Goal: Task Accomplishment & Management: Manage account settings

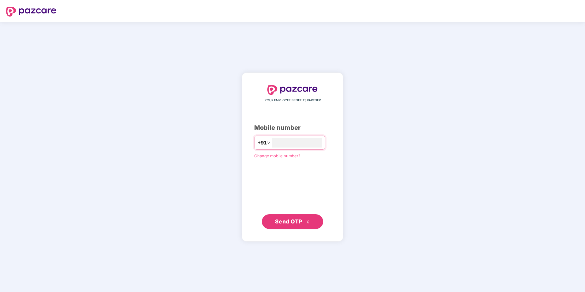
type input "**********"
click at [293, 221] on span "Send OTP" at bounding box center [288, 221] width 27 height 6
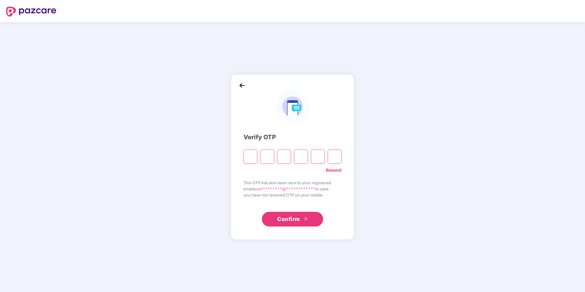
type input "*"
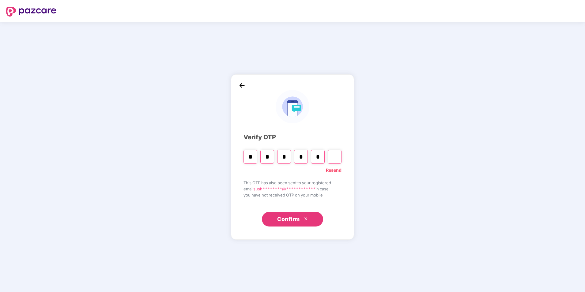
type input "*"
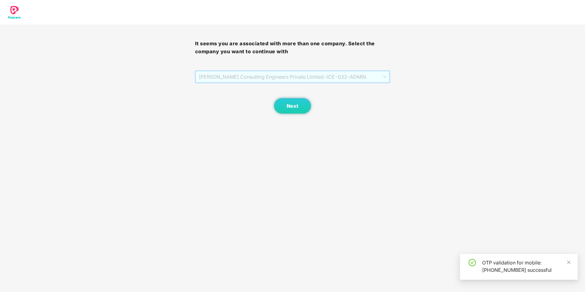
click at [284, 76] on span "[PERSON_NAME] Consulting Engineers Private Limited - ICE-032 - ADMIN" at bounding box center [293, 77] width 188 height 12
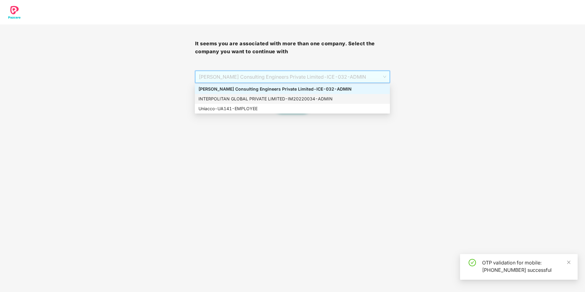
click at [260, 97] on div "INTERPOLITAN GLOBAL PRIVATE LIMITED - IM20220034 - ADMIN" at bounding box center [292, 99] width 188 height 7
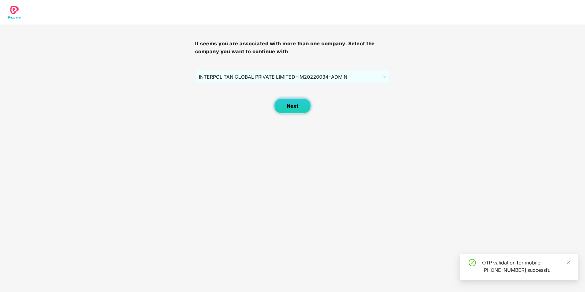
click at [297, 102] on button "Next" at bounding box center [292, 105] width 37 height 15
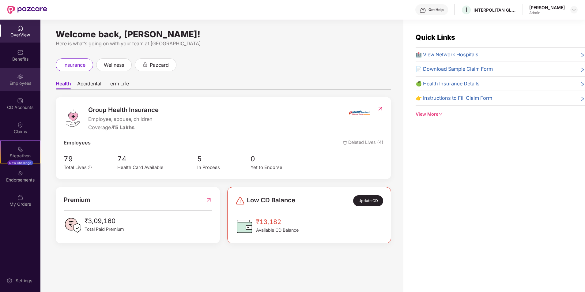
click at [14, 74] on div "Employees" at bounding box center [20, 79] width 40 height 23
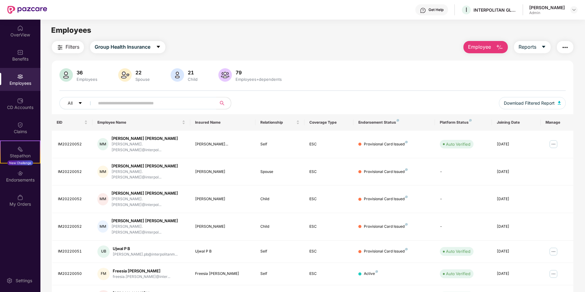
click at [129, 105] on input "text" at bounding box center [153, 103] width 110 height 9
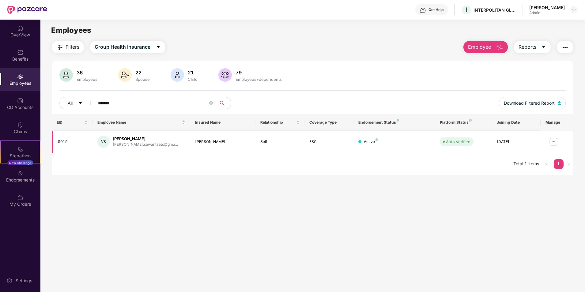
type input "*******"
click at [555, 146] on img at bounding box center [553, 142] width 10 height 10
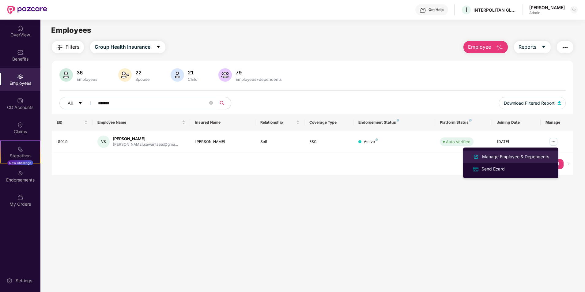
click at [509, 157] on div "Manage Employee & Dependents" at bounding box center [515, 156] width 69 height 7
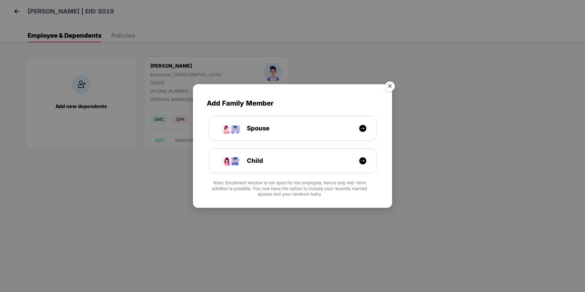
click at [391, 87] on img "Close" at bounding box center [389, 87] width 17 height 17
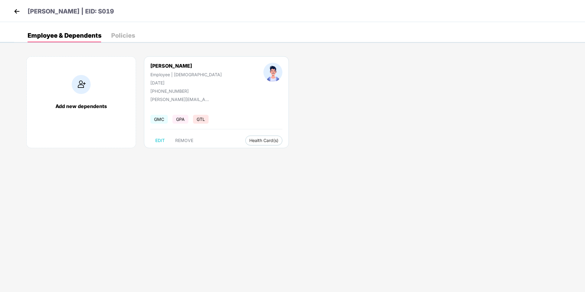
click at [170, 82] on div "[DATE]" at bounding box center [185, 82] width 71 height 5
copy div "[DATE]"
